Goal: Use online tool/utility: Utilize a website feature to perform a specific function

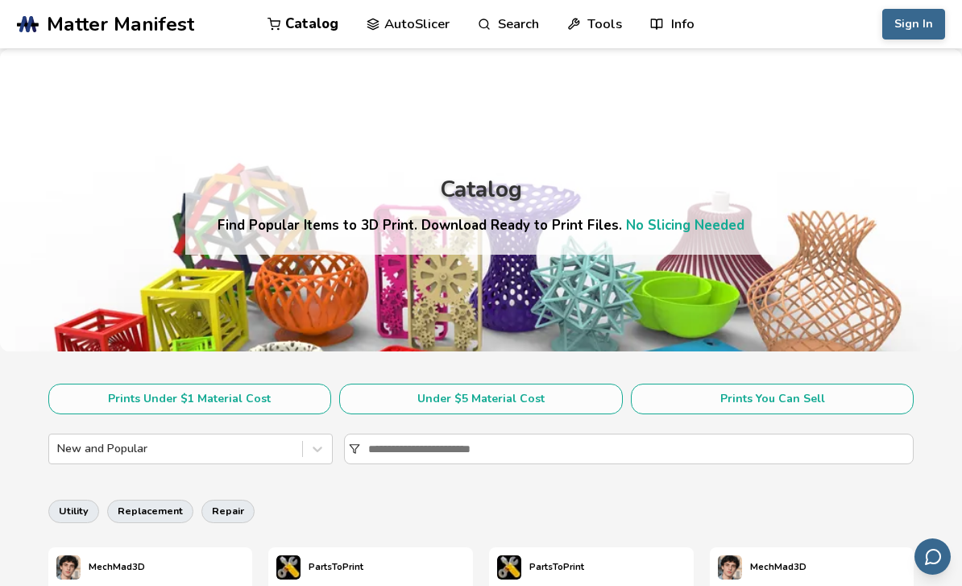
scroll to position [5, 0]
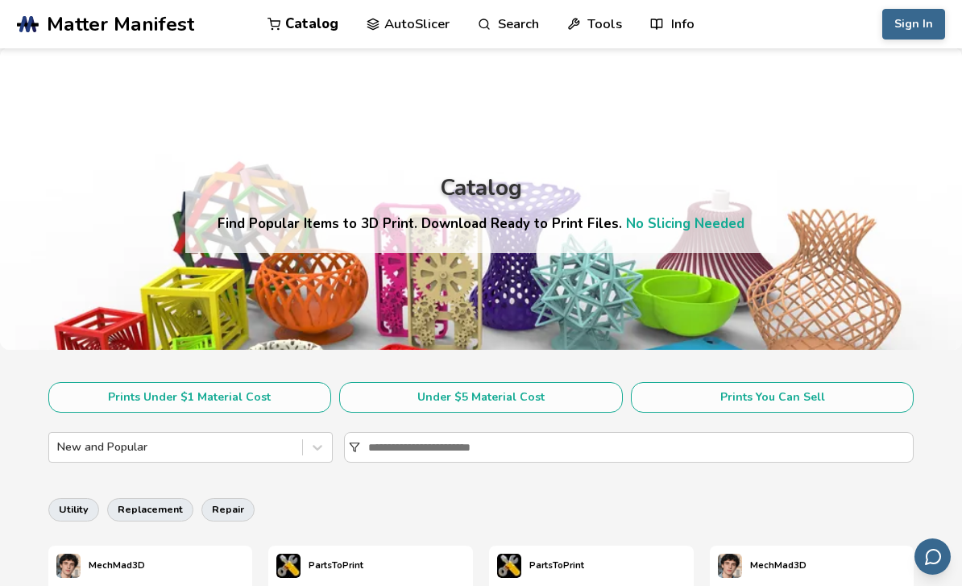
click at [423, 33] on link "AutoSlicer" at bounding box center [408, 24] width 83 height 48
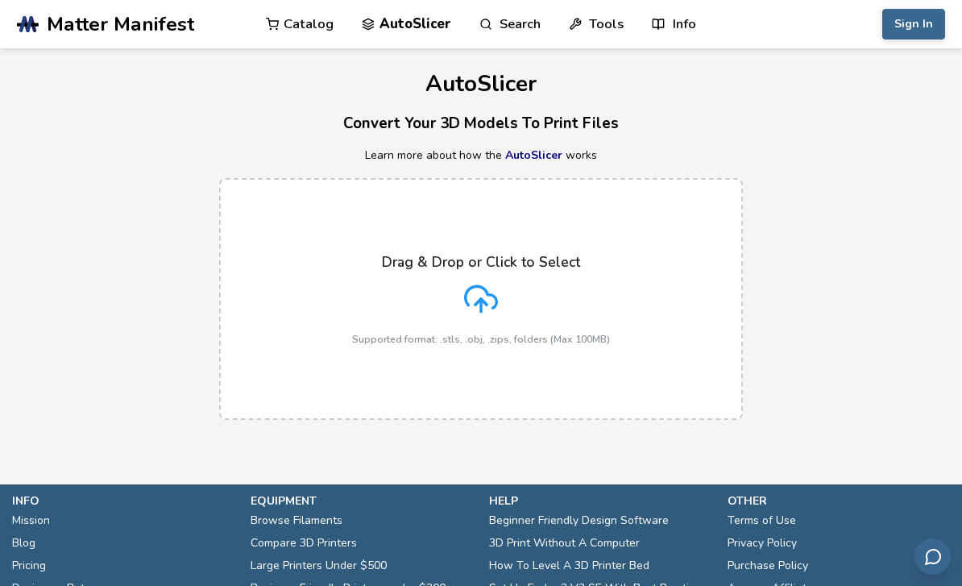
click at [404, 287] on div "Drag & Drop or Click to Select Supported format: .stls, .obj, .zips, folders (M…" at bounding box center [481, 299] width 258 height 91
click at [0, 0] on input "Drag & Drop or Click to Select Supported format: .stls, .obj, .zips, folders (M…" at bounding box center [0, 0] width 0 height 0
click at [504, 287] on div "Drag & Drop or Click to Select Supported format: .stls, .obj, .zips, folders (M…" at bounding box center [481, 299] width 258 height 91
click at [0, 0] on input "Drag & Drop or Click to Select Supported format: .stls, .obj, .zips, folders (M…" at bounding box center [0, 0] width 0 height 0
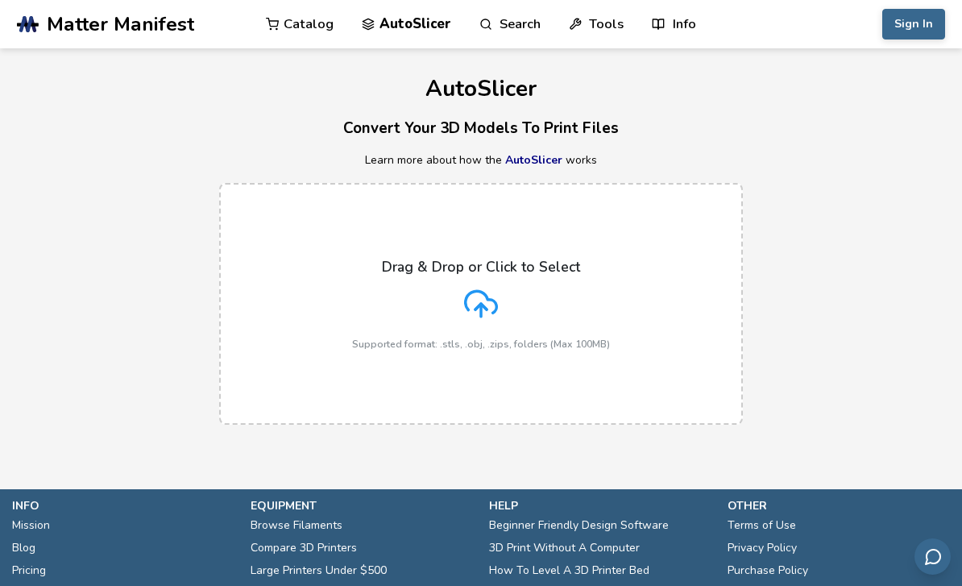
click at [491, 299] on icon at bounding box center [481, 302] width 31 height 22
click at [0, 0] on input "Drag & Drop or Click to Select Supported format: .stls, .obj, .zips, folders (M…" at bounding box center [0, 0] width 0 height 0
click at [499, 338] on p "Supported format: .stls, .obj, .zips, folders (Max 100MB)" at bounding box center [481, 343] width 258 height 11
click at [0, 0] on input "Drag & Drop or Click to Select Supported format: .stls, .obj, .zips, folders (M…" at bounding box center [0, 0] width 0 height 0
click at [499, 316] on div "Drag & Drop or Click to Select Supported format: .stls, .obj, .zips, folders (M…" at bounding box center [481, 304] width 258 height 91
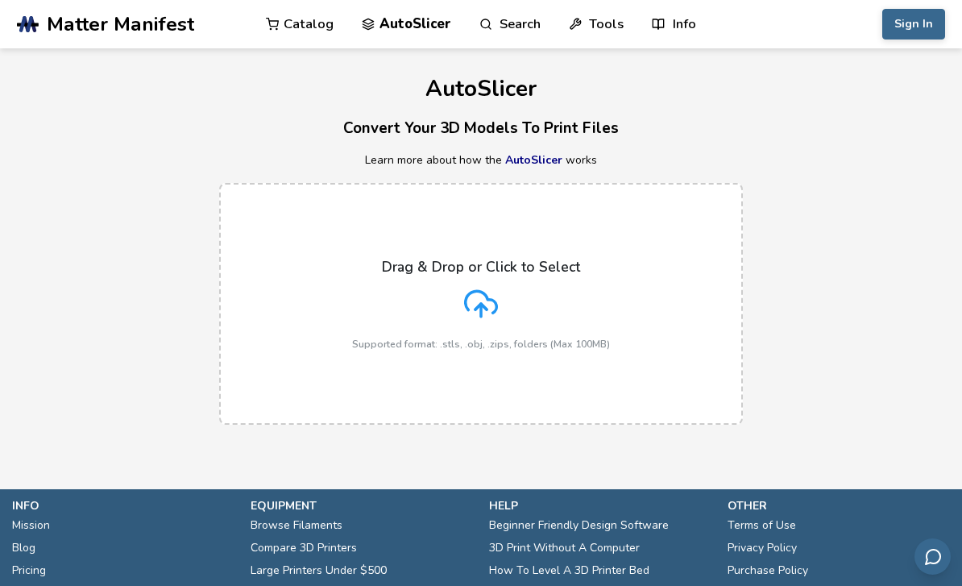
click at [0, 0] on input "Drag & Drop or Click to Select Supported format: .stls, .obj, .zips, folders (M…" at bounding box center [0, 0] width 0 height 0
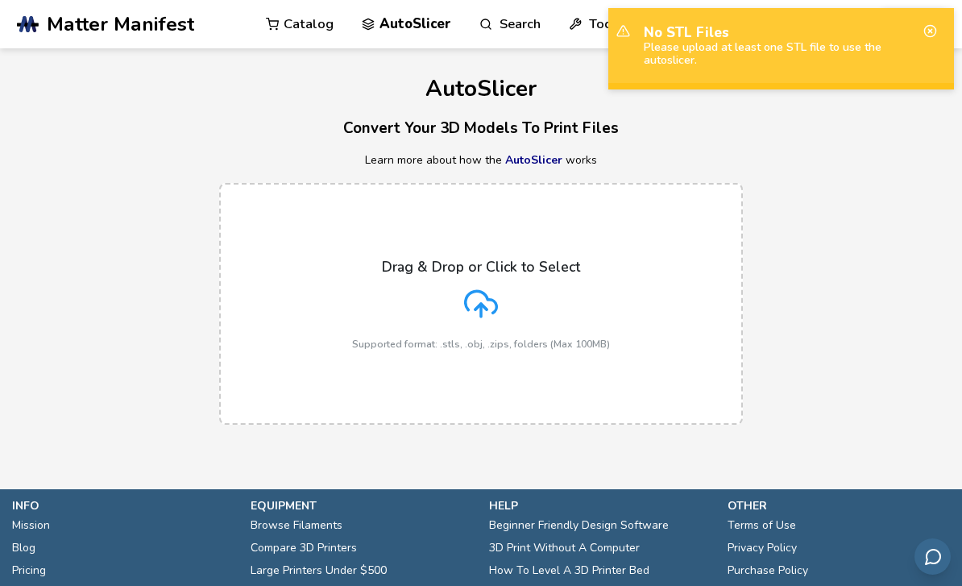
click at [932, 33] on icon at bounding box center [930, 31] width 14 height 14
